Goal: Information Seeking & Learning: Find specific fact

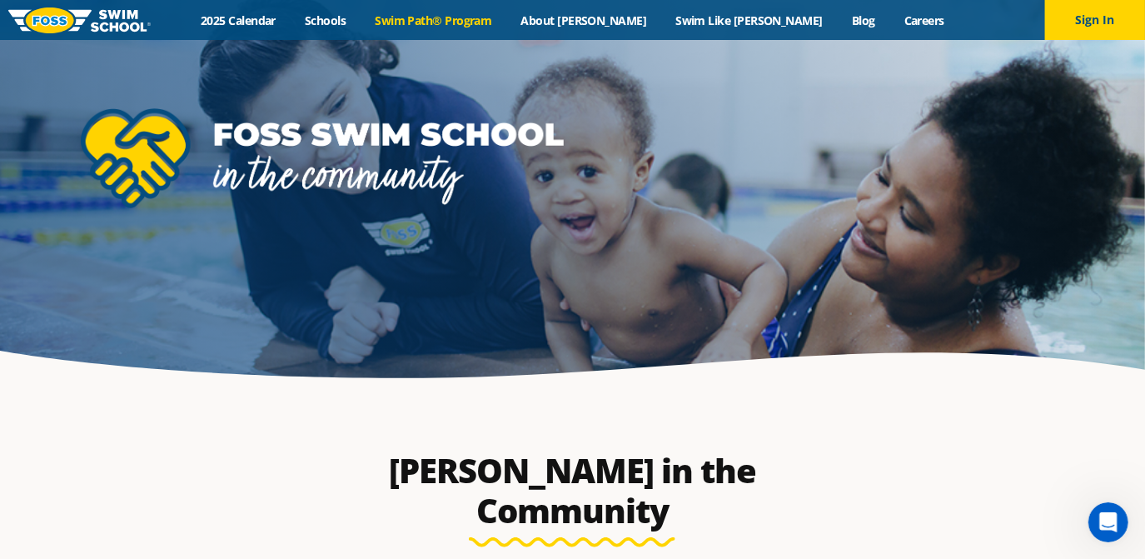
click at [506, 20] on link "Swim Path® Program" at bounding box center [434, 20] width 146 height 16
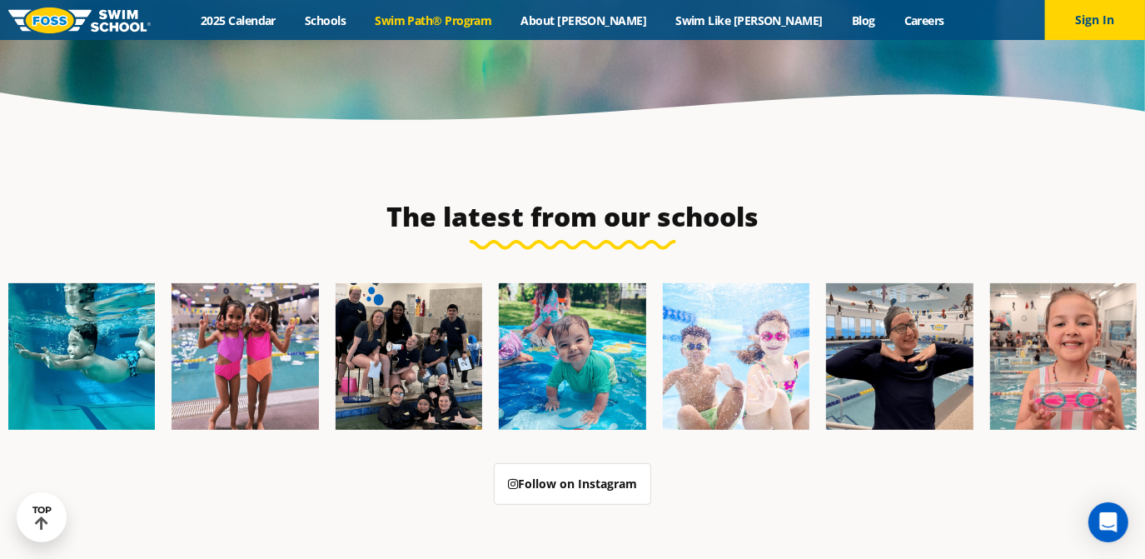
scroll to position [4862, 0]
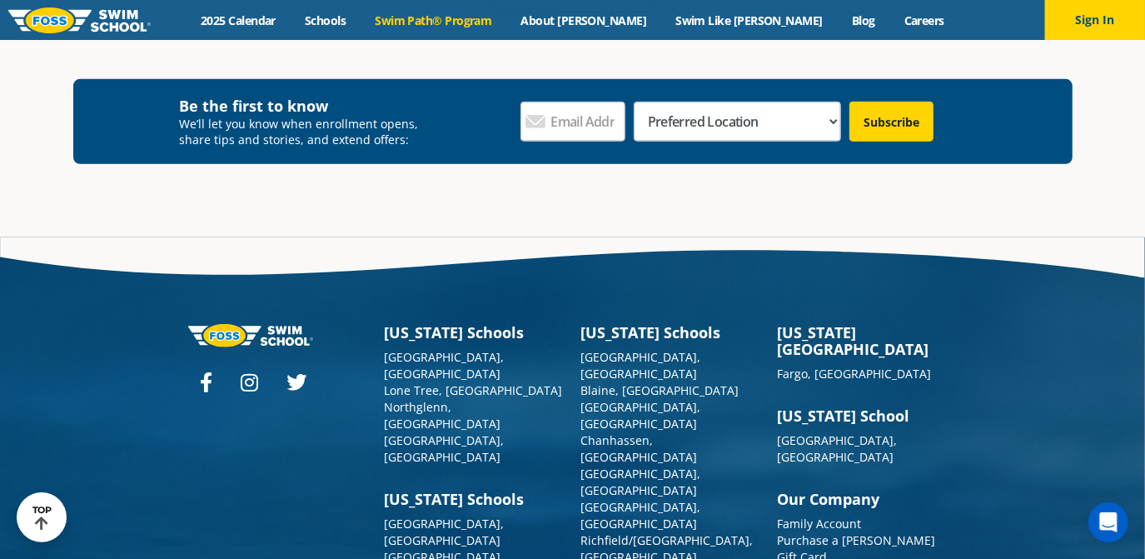
click at [506, 16] on link "Swim Path® Program" at bounding box center [434, 20] width 146 height 16
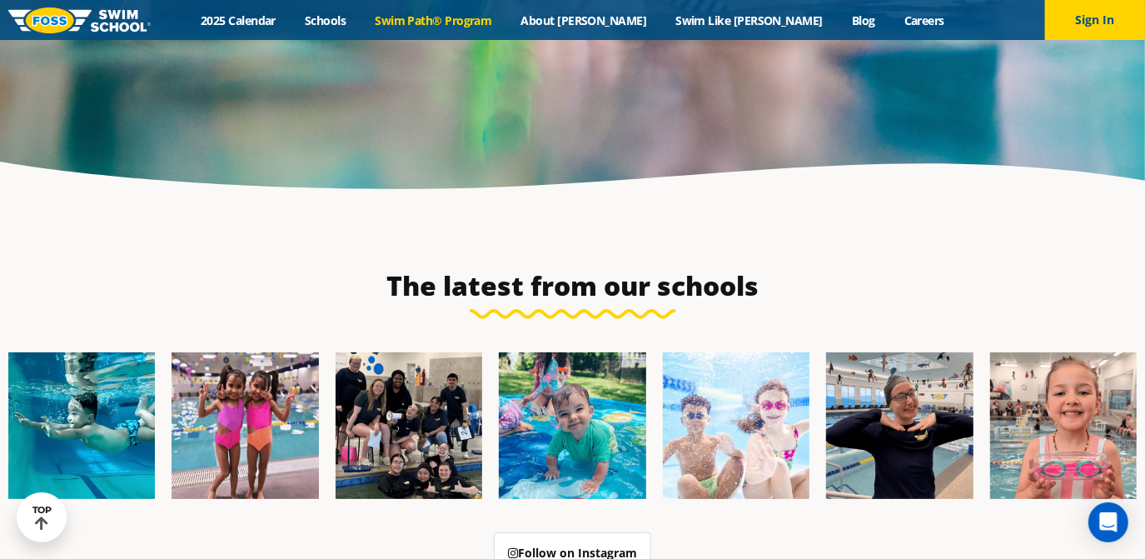
scroll to position [4904, 0]
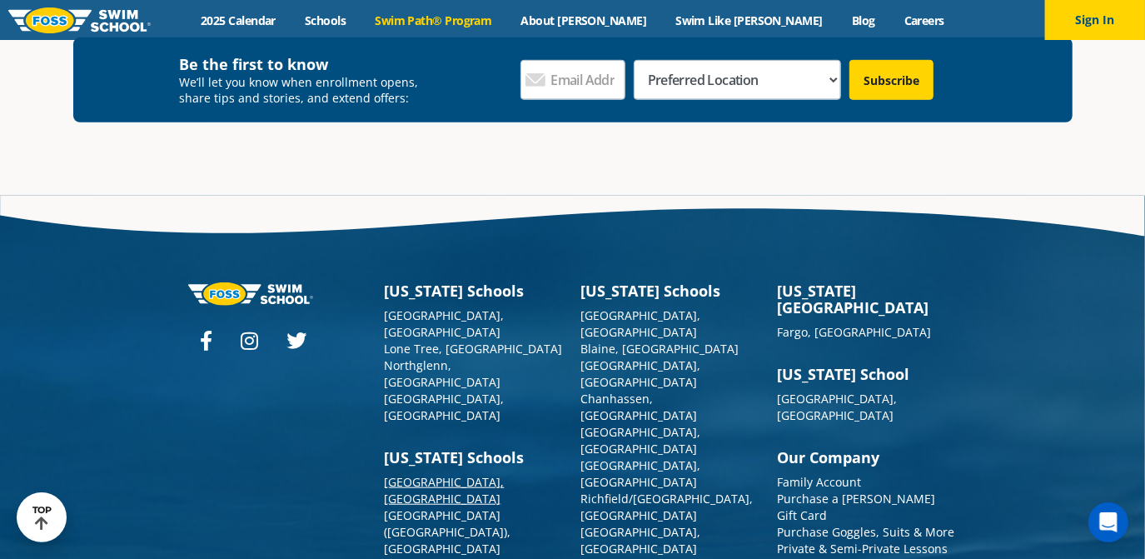
click at [420, 474] on link "[GEOGRAPHIC_DATA], [GEOGRAPHIC_DATA]" at bounding box center [445, 490] width 120 height 32
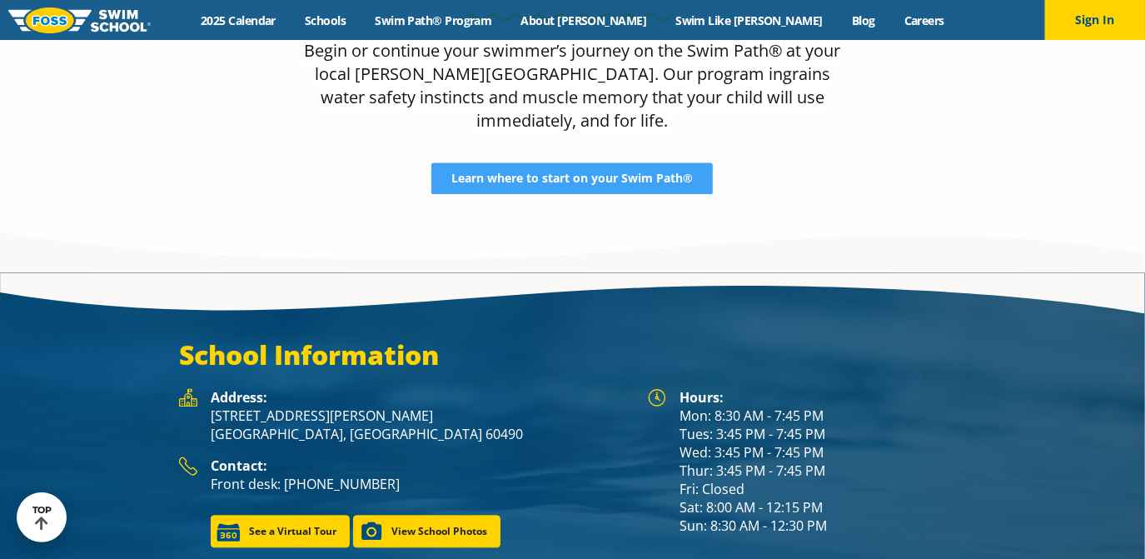
scroll to position [2101, 0]
drag, startPoint x: 681, startPoint y: 407, endPoint x: 845, endPoint y: 410, distance: 164.1
click at [845, 410] on div "Hours: Mon: 8:30 AM - 7:45 PM Tues: 3:45 PM - 7:45 PM Wed: 3:45 PM - 7:45 PM Th…" at bounding box center [822, 461] width 286 height 147
copy div "Wed: 3:45 PM - 7:45 PM"
